Goal: Complete application form

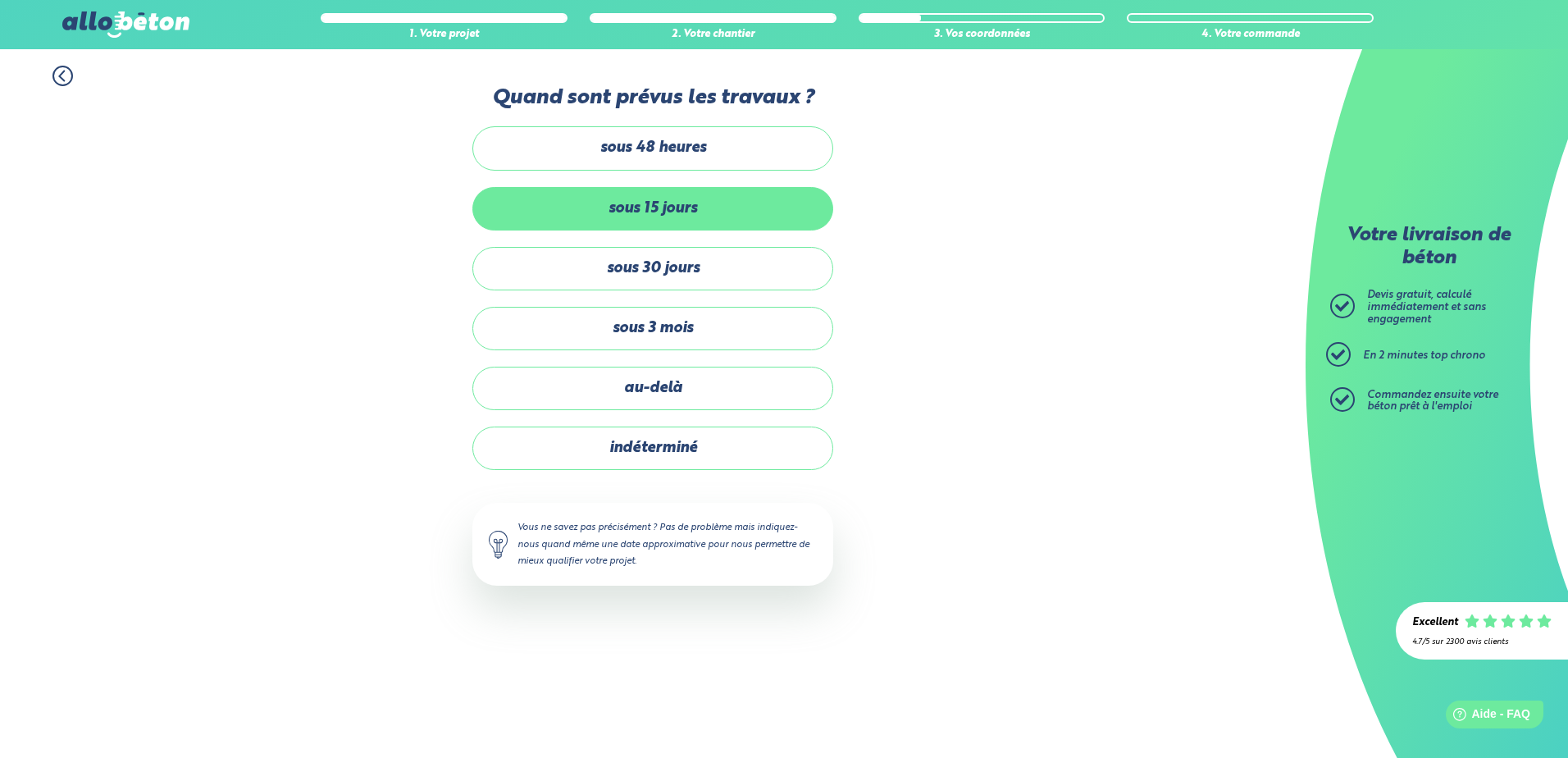
click at [689, 207] on label "sous 15 jours" at bounding box center [653, 208] width 361 height 44
click at [0, 0] on input "sous 15 jours" at bounding box center [0, 0] width 0 height 0
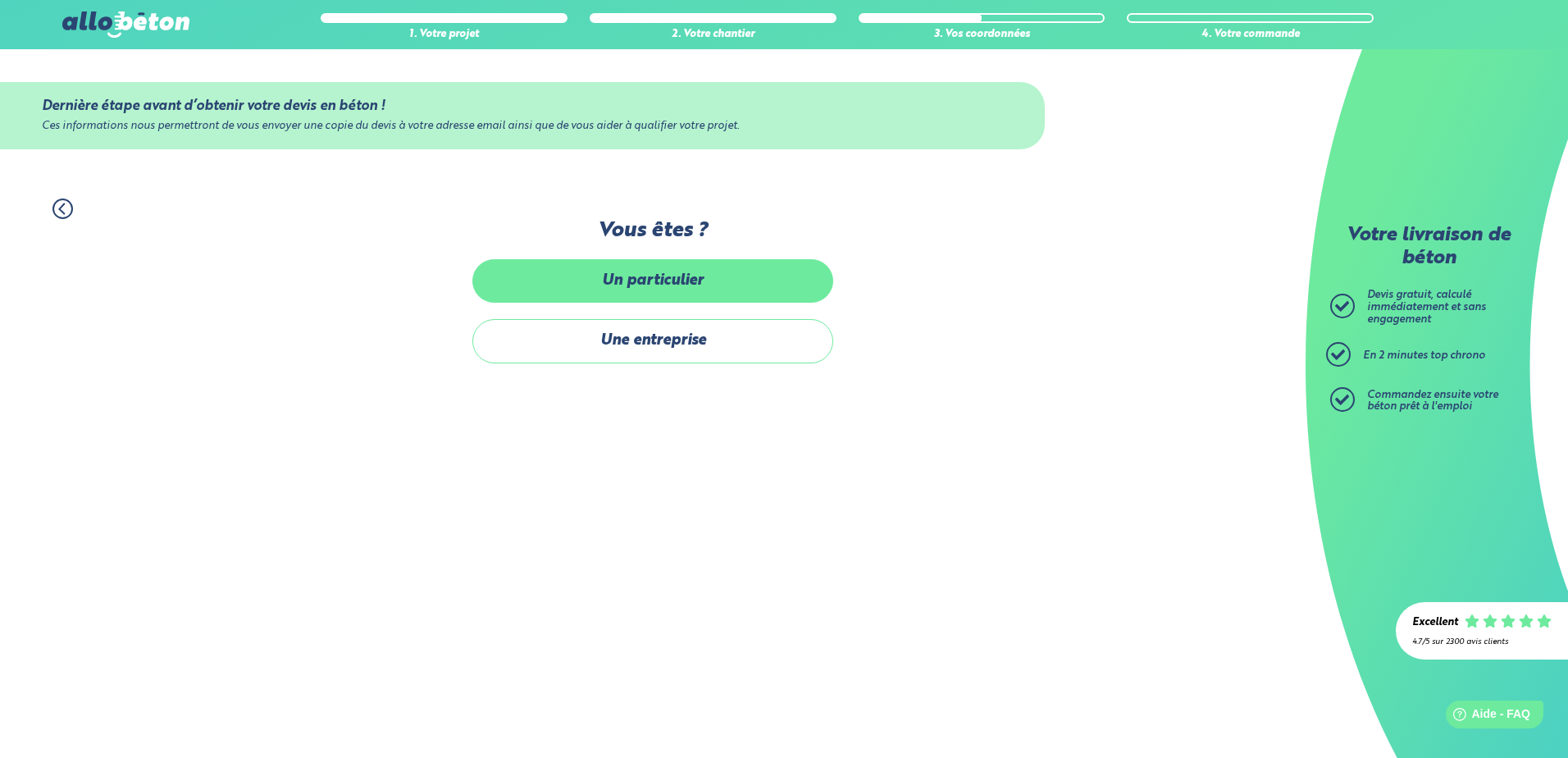
click at [684, 287] on label "Un particulier" at bounding box center [653, 281] width 361 height 44
click at [0, 0] on input "Un particulier" at bounding box center [0, 0] width 0 height 0
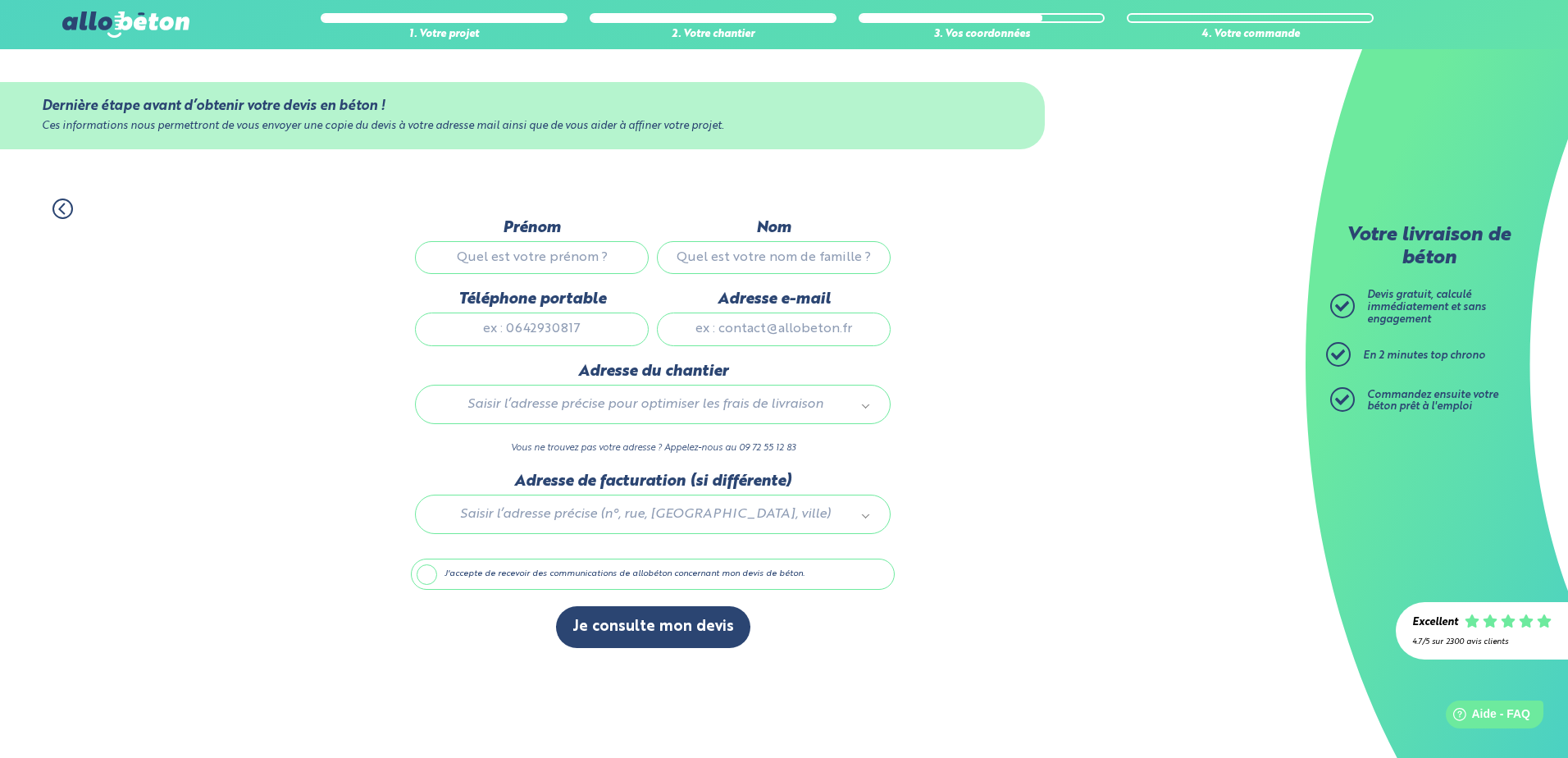
click at [594, 257] on input "Prénom" at bounding box center [532, 258] width 234 height 33
type input "[PERSON_NAME]"
type input "rotsaert"
drag, startPoint x: 800, startPoint y: 328, endPoint x: 933, endPoint y: 339, distance: 133.5
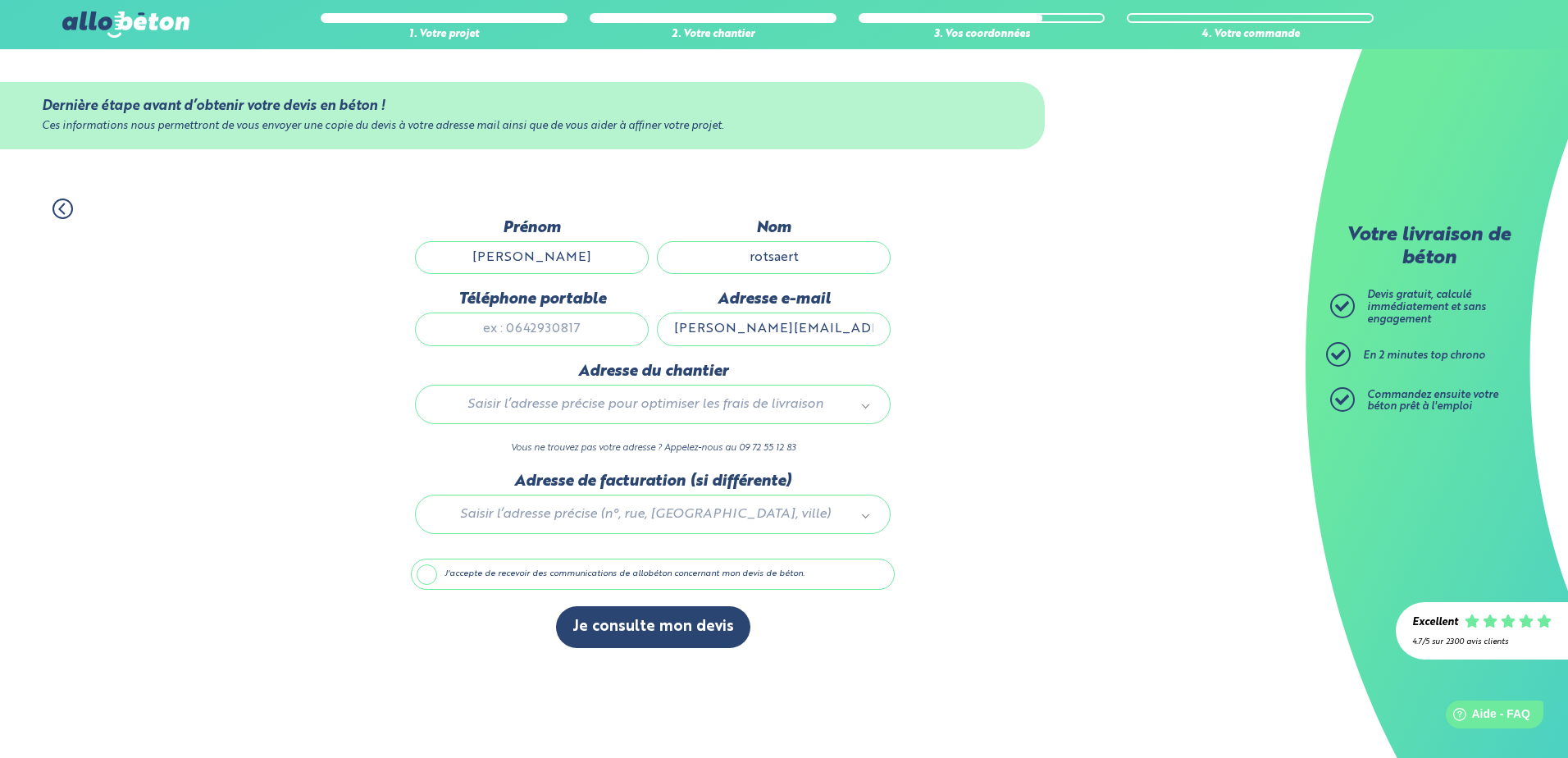
click at [933, 339] on div "1. Votre projet 2. Votre chantier 3. Vos coordonnées 4. Votre commande Dernière…" at bounding box center [653, 423] width 1306 height 482
type input "[PERSON_NAME][EMAIL_ADDRESS][DOMAIN_NAME]"
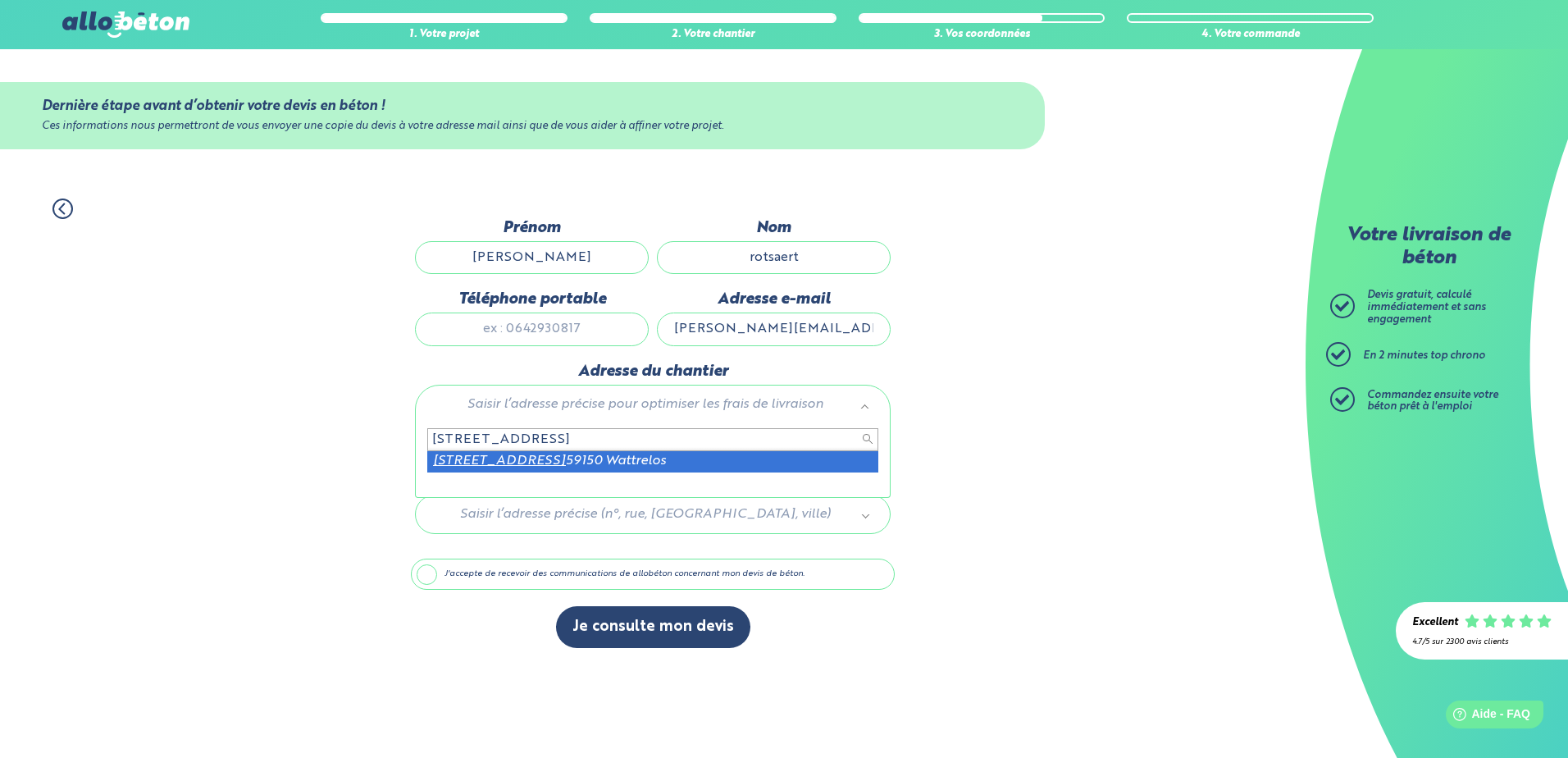
type input "[STREET_ADDRESS]"
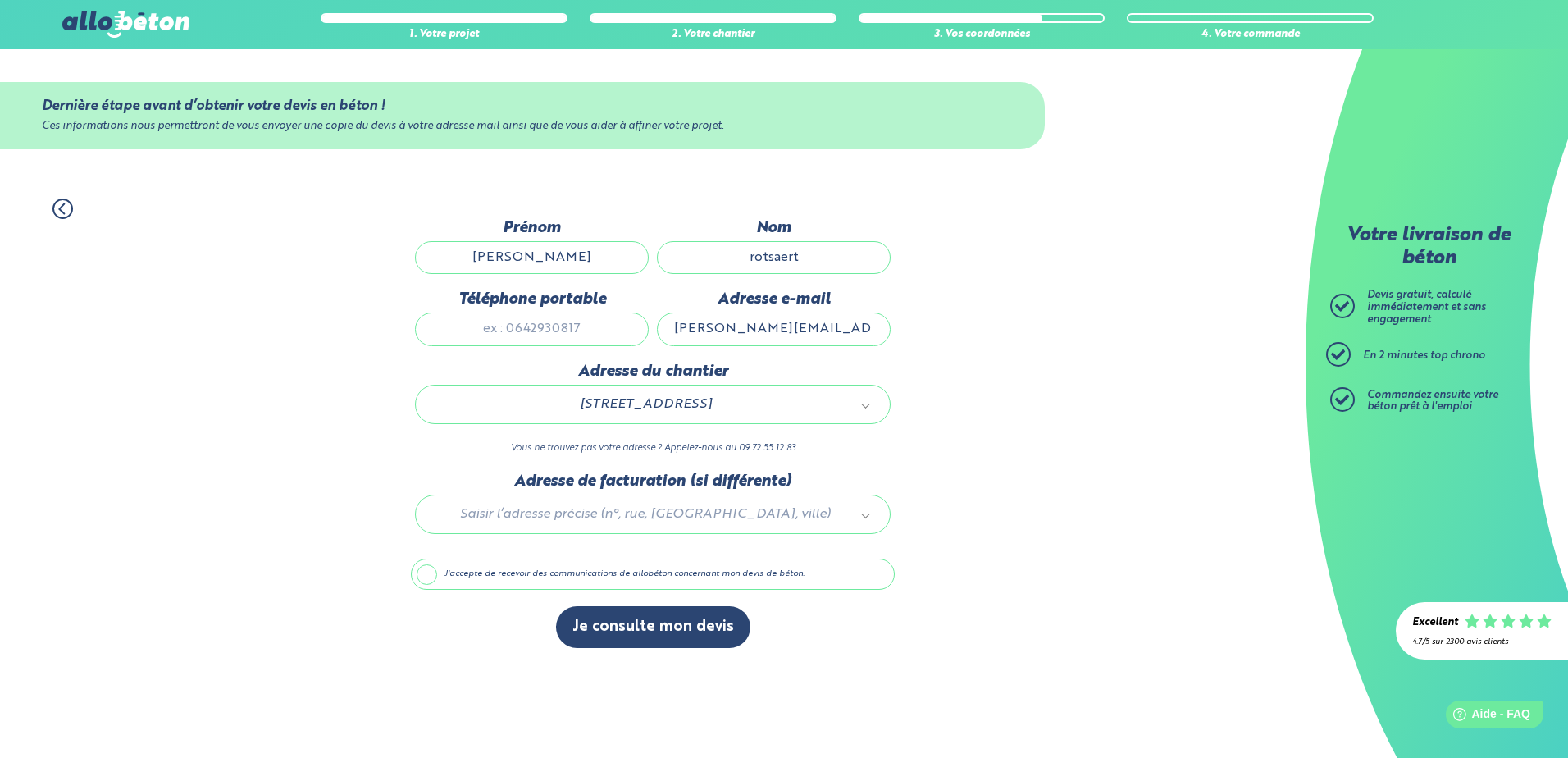
click at [431, 573] on label "J'accepte de recevoir des communications de allobéton concernant mon devis de b…" at bounding box center [653, 574] width 484 height 31
click at [0, 0] on input "J'accepte de recevoir des communications de allobéton concernant mon devis de b…" at bounding box center [0, 0] width 0 height 0
click at [562, 327] on input "Téléphone portable" at bounding box center [532, 329] width 234 height 33
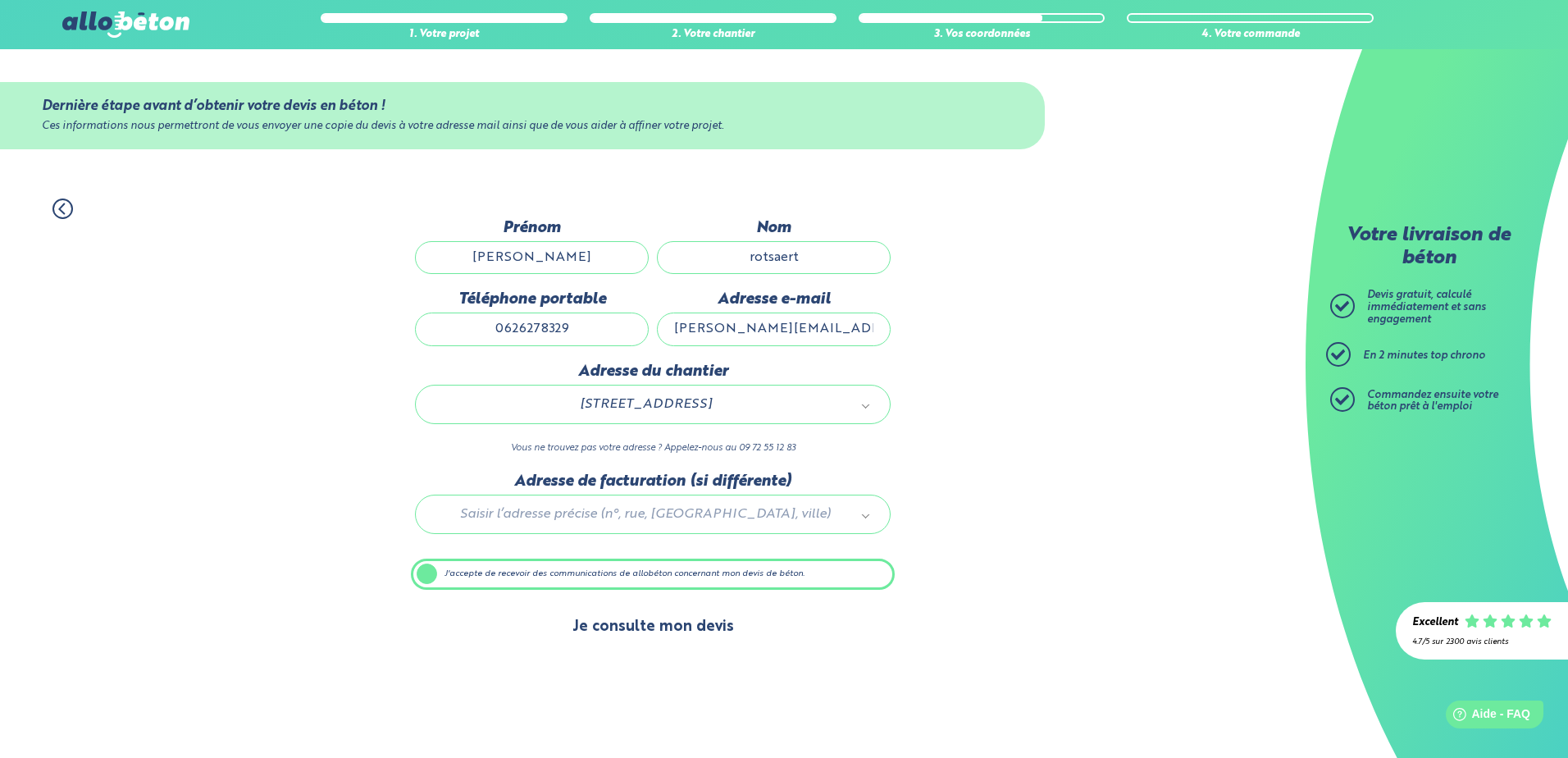
type input "0626278329"
click at [658, 631] on button "Je consulte mon devis" at bounding box center [653, 627] width 194 height 42
